Goal: Information Seeking & Learning: Learn about a topic

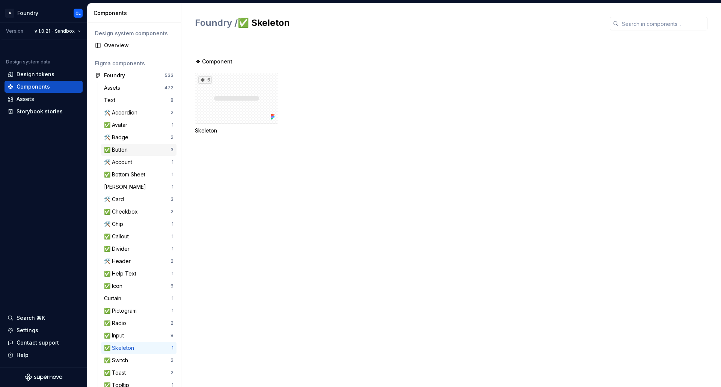
click at [146, 147] on div "✅ Button" at bounding box center [137, 150] width 66 height 8
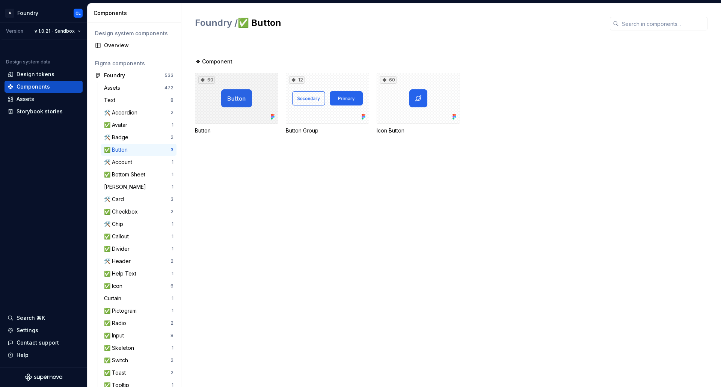
click at [267, 94] on div "60" at bounding box center [236, 98] width 83 height 51
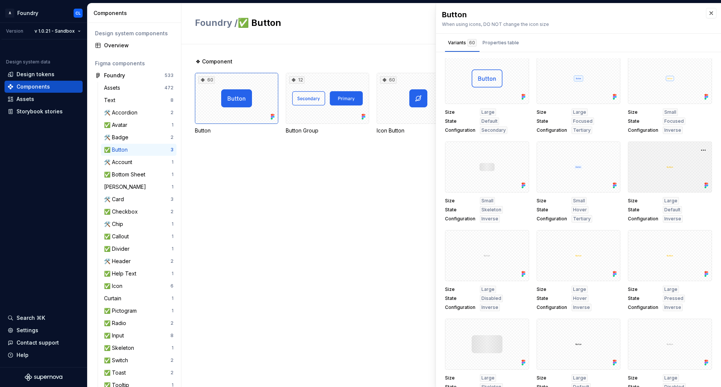
scroll to position [188, 0]
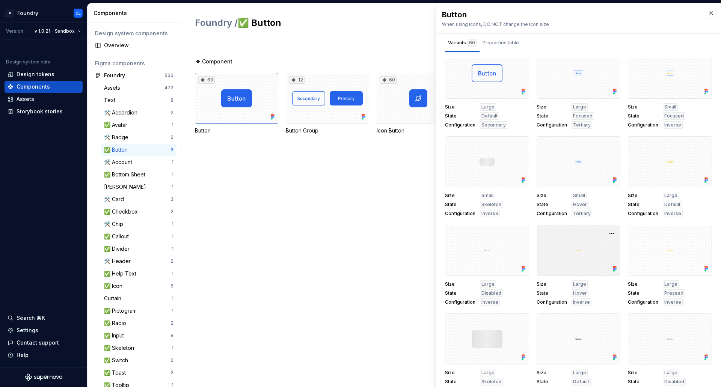
click at [577, 249] on div at bounding box center [578, 250] width 84 height 51
click at [606, 235] on button "button" at bounding box center [611, 233] width 11 height 11
click at [597, 245] on div "Open in [GEOGRAPHIC_DATA]" at bounding box center [579, 255] width 49 height 23
click at [145, 370] on div "✅ Toast" at bounding box center [137, 373] width 66 height 8
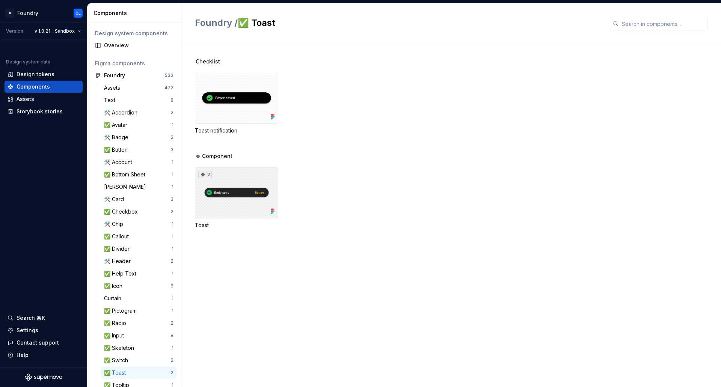
click at [261, 189] on div "2" at bounding box center [236, 192] width 83 height 51
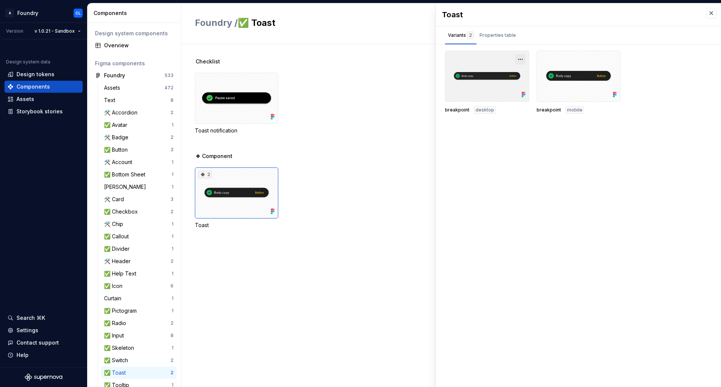
click at [523, 59] on button "button" at bounding box center [520, 59] width 11 height 11
click at [504, 71] on div "Open in [GEOGRAPHIC_DATA]" at bounding box center [496, 81] width 49 height 23
